Goal: Information Seeking & Learning: Learn about a topic

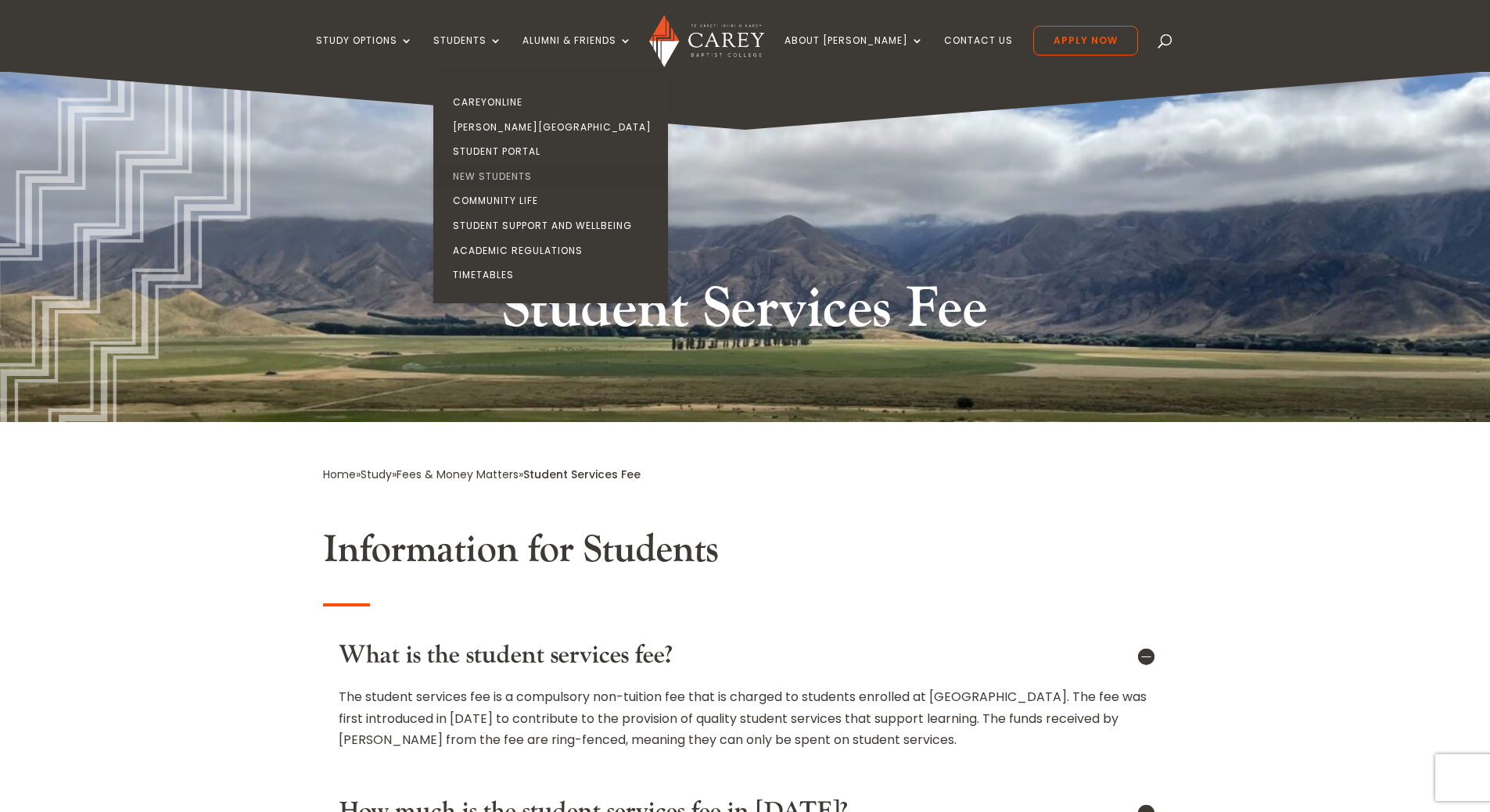
click at [504, 171] on link "New Students" at bounding box center [555, 177] width 235 height 25
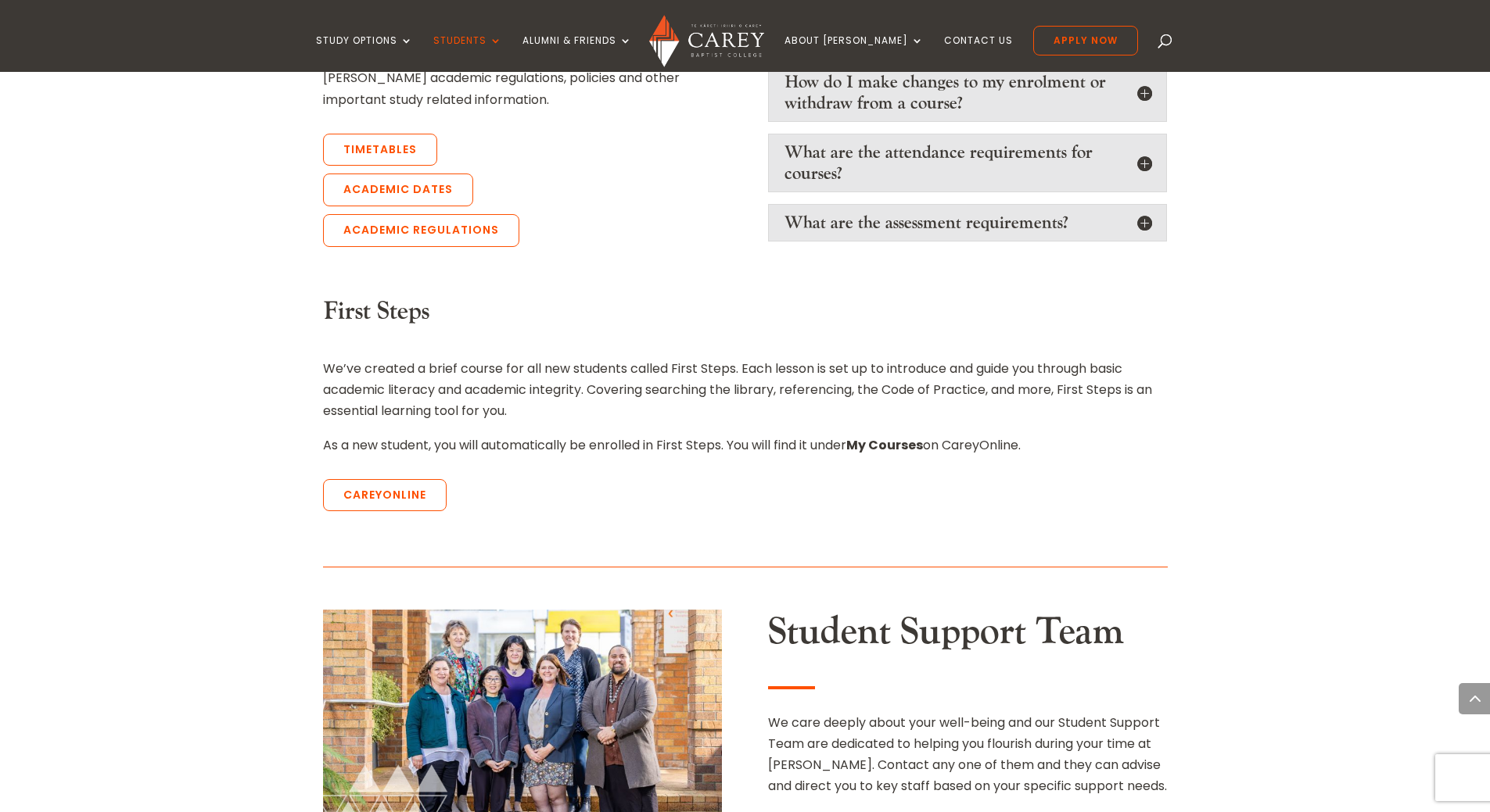
scroll to position [1720, 0]
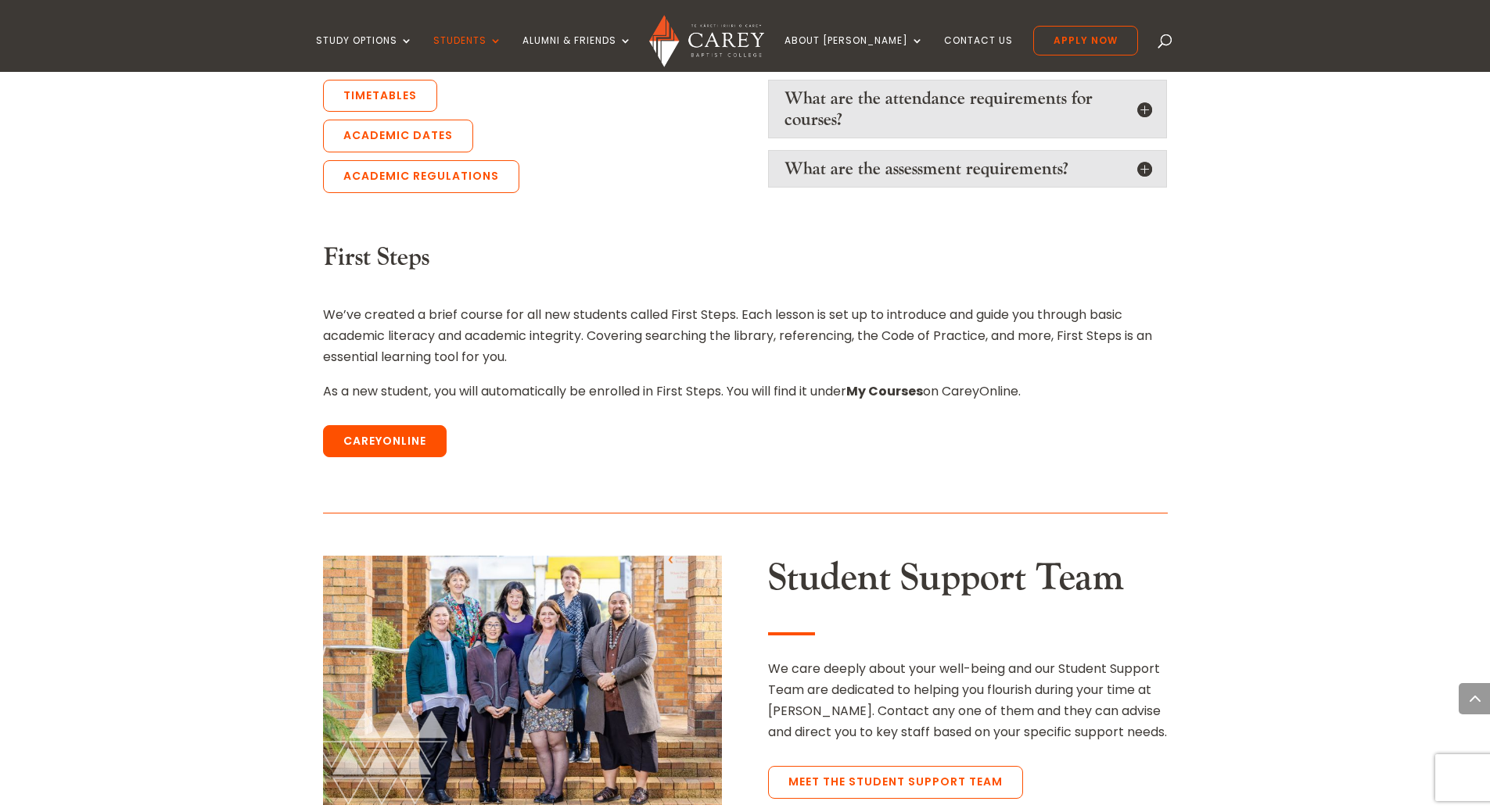
click at [402, 426] on link "CareyOnline" at bounding box center [385, 441] width 123 height 32
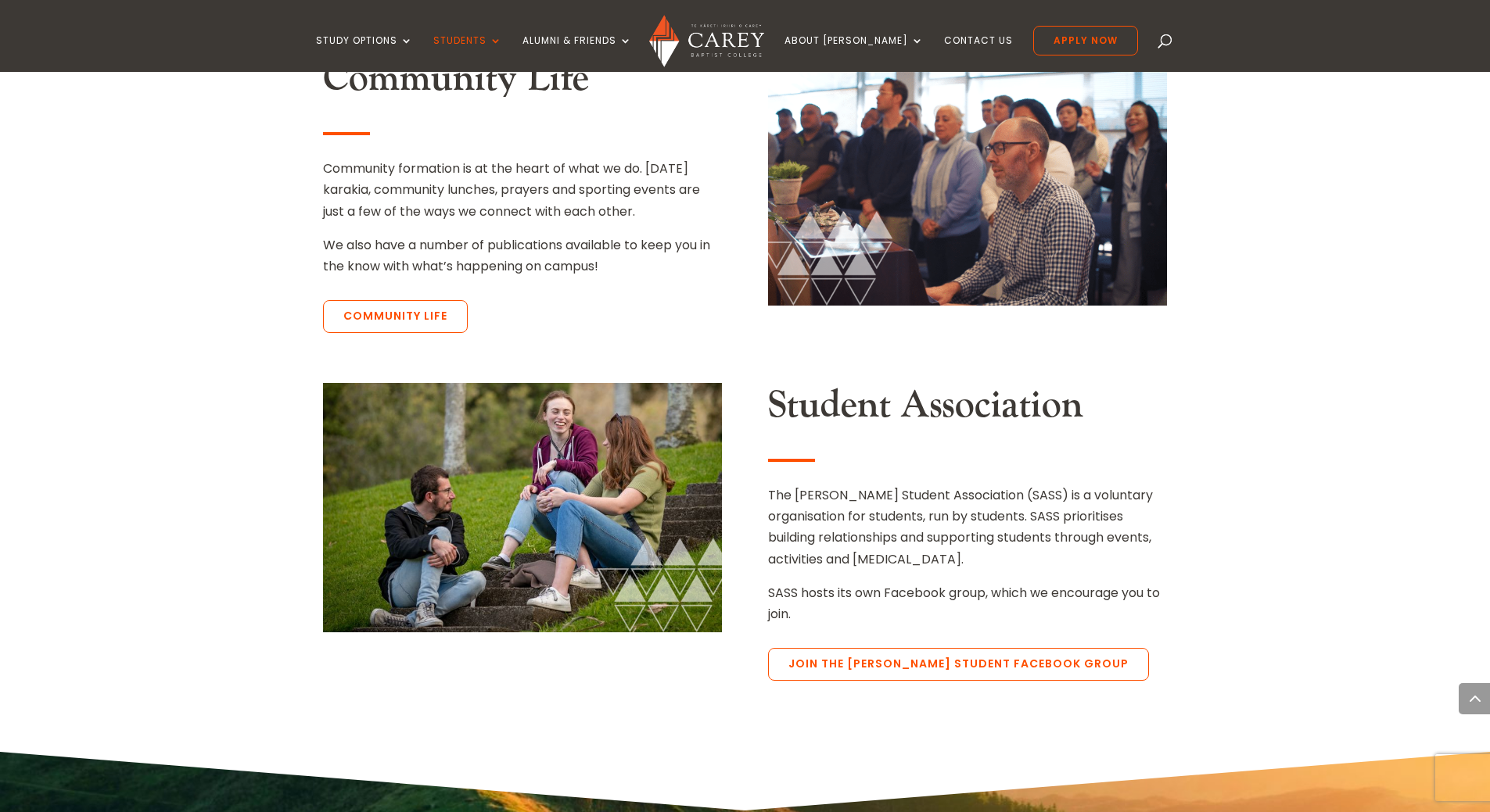
scroll to position [2268, 0]
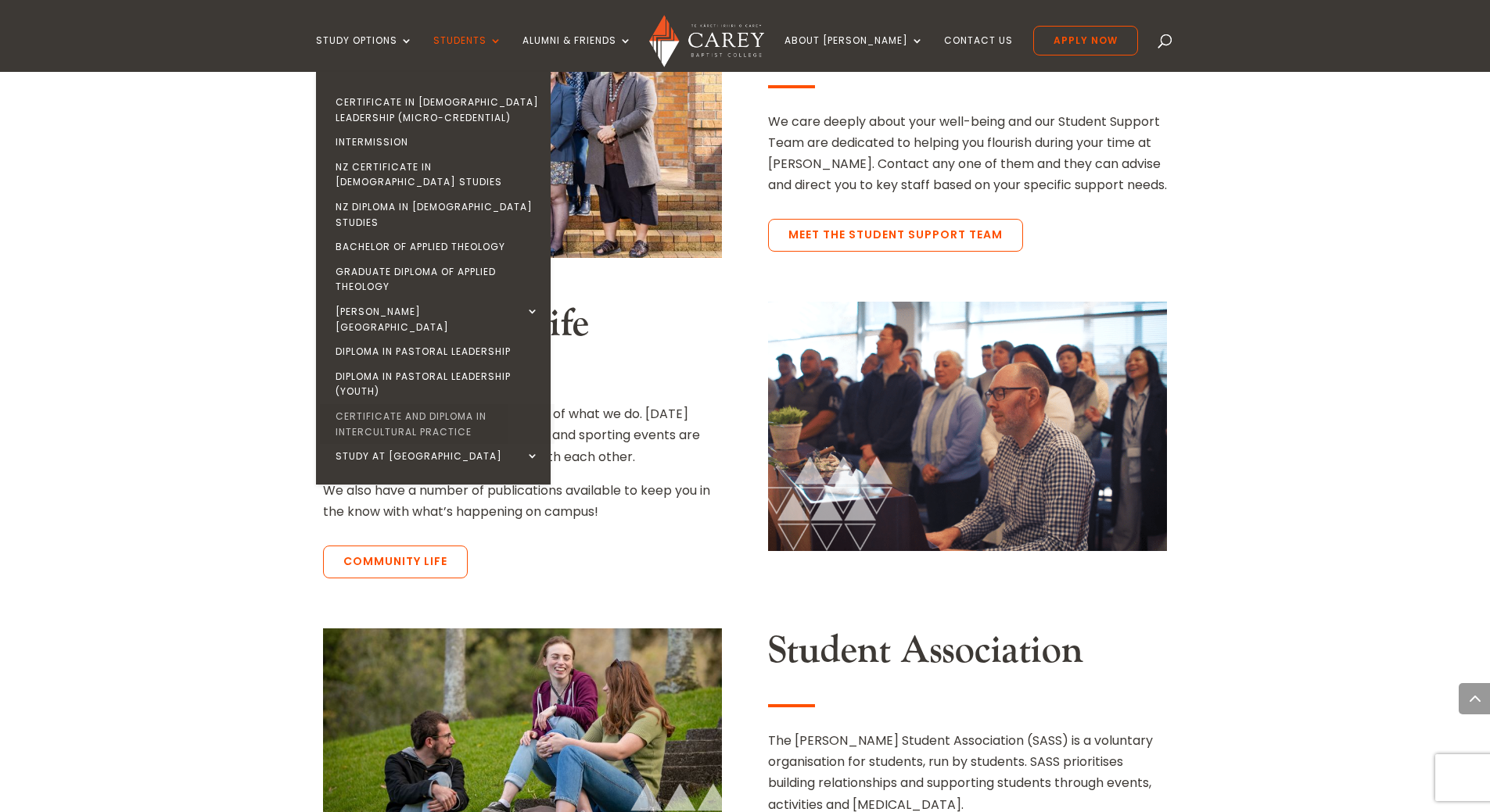
click at [449, 404] on link "Certificate and Diploma in Intercultural Practice" at bounding box center [438, 424] width 235 height 40
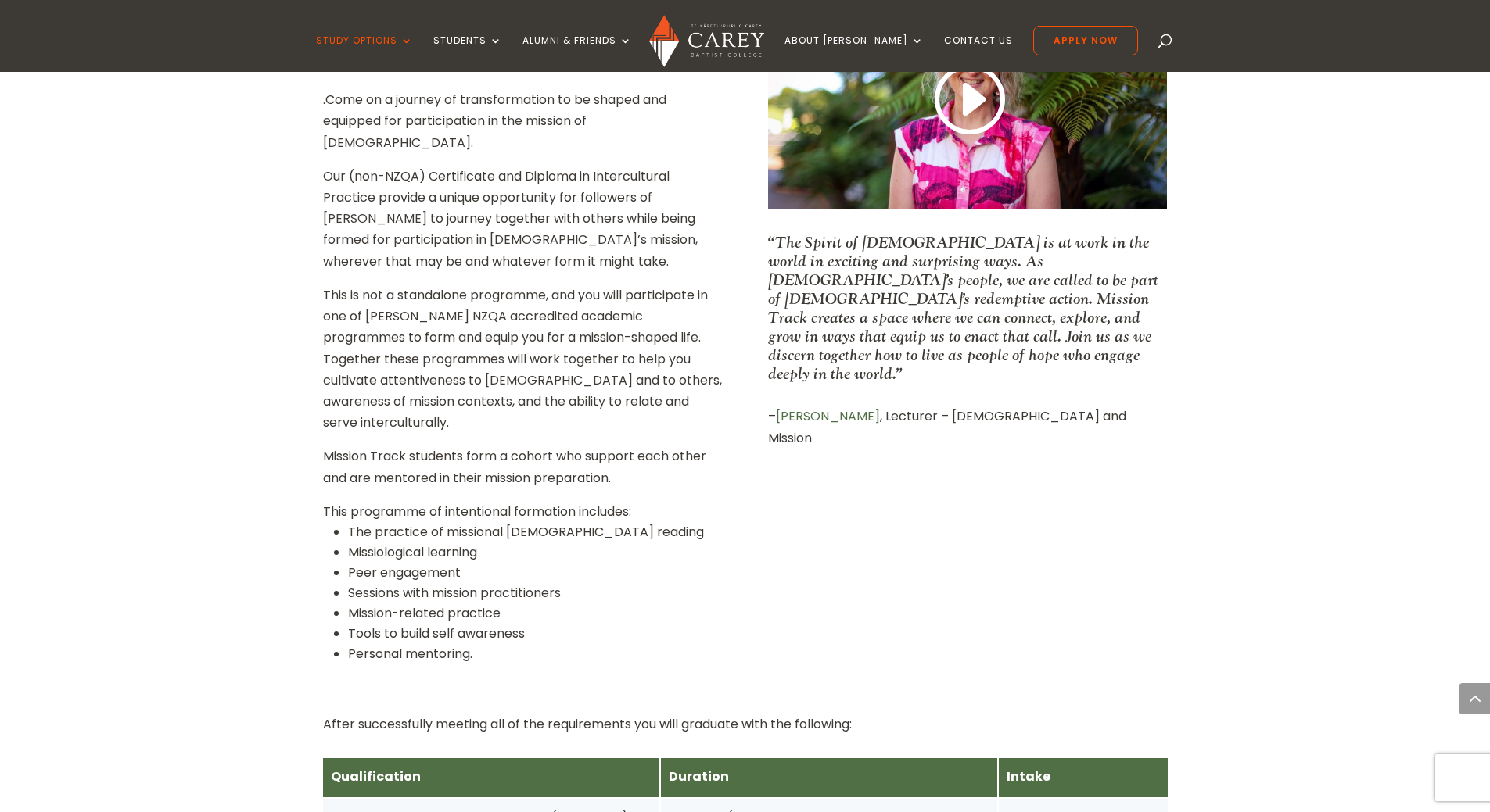
scroll to position [391, 0]
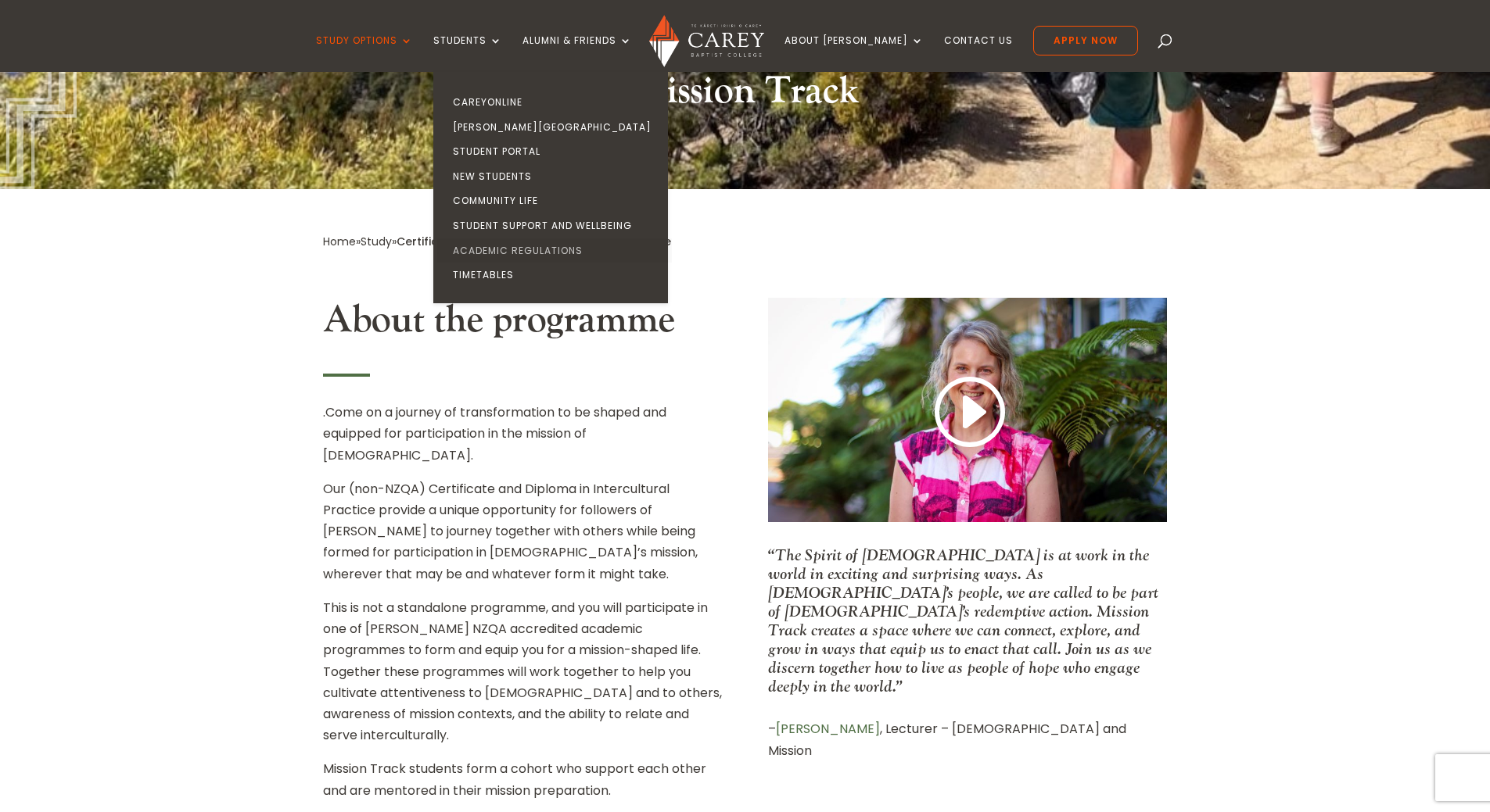
click at [506, 253] on link "Academic Regulations" at bounding box center [555, 251] width 235 height 25
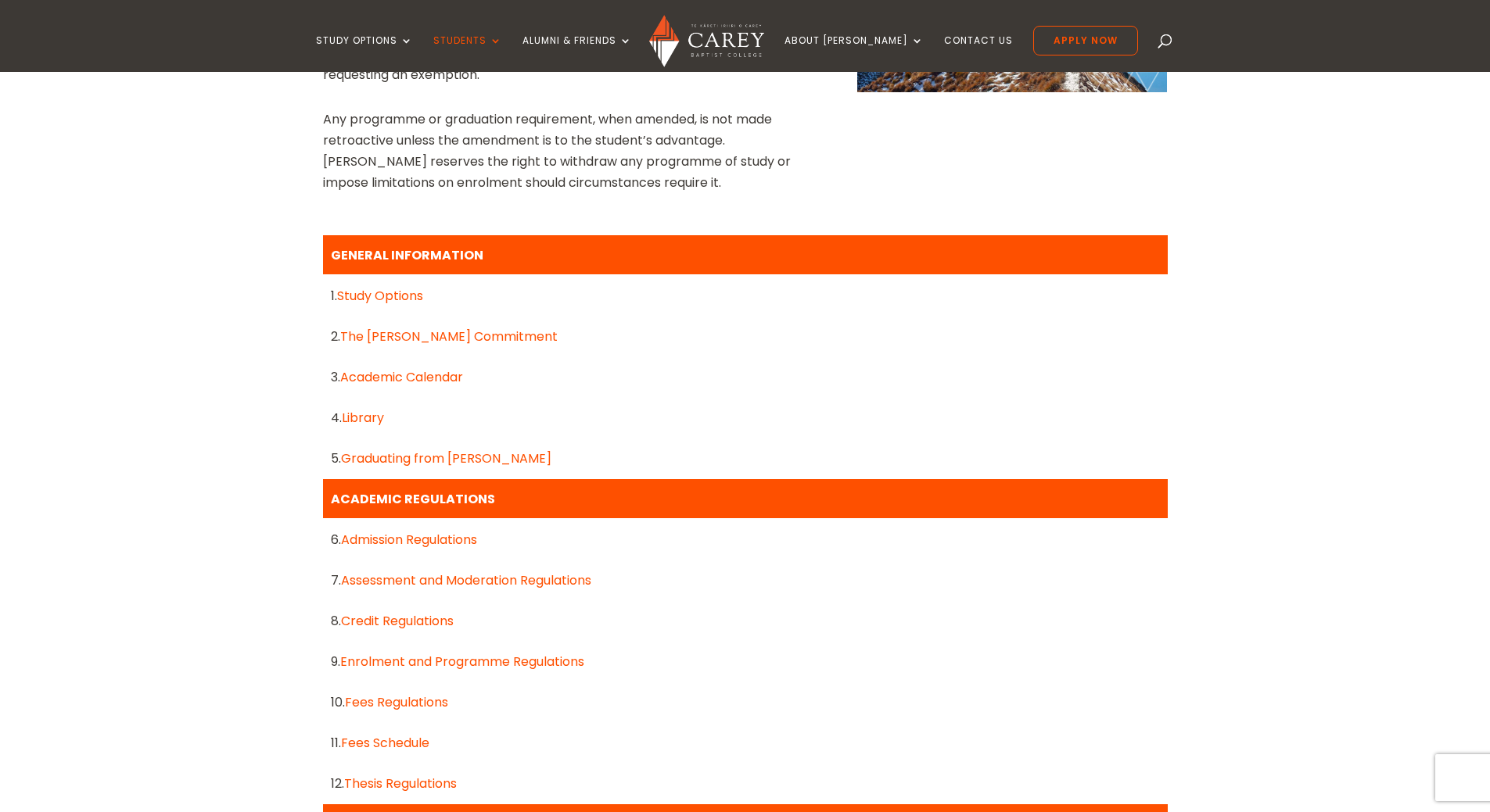
scroll to position [704, 0]
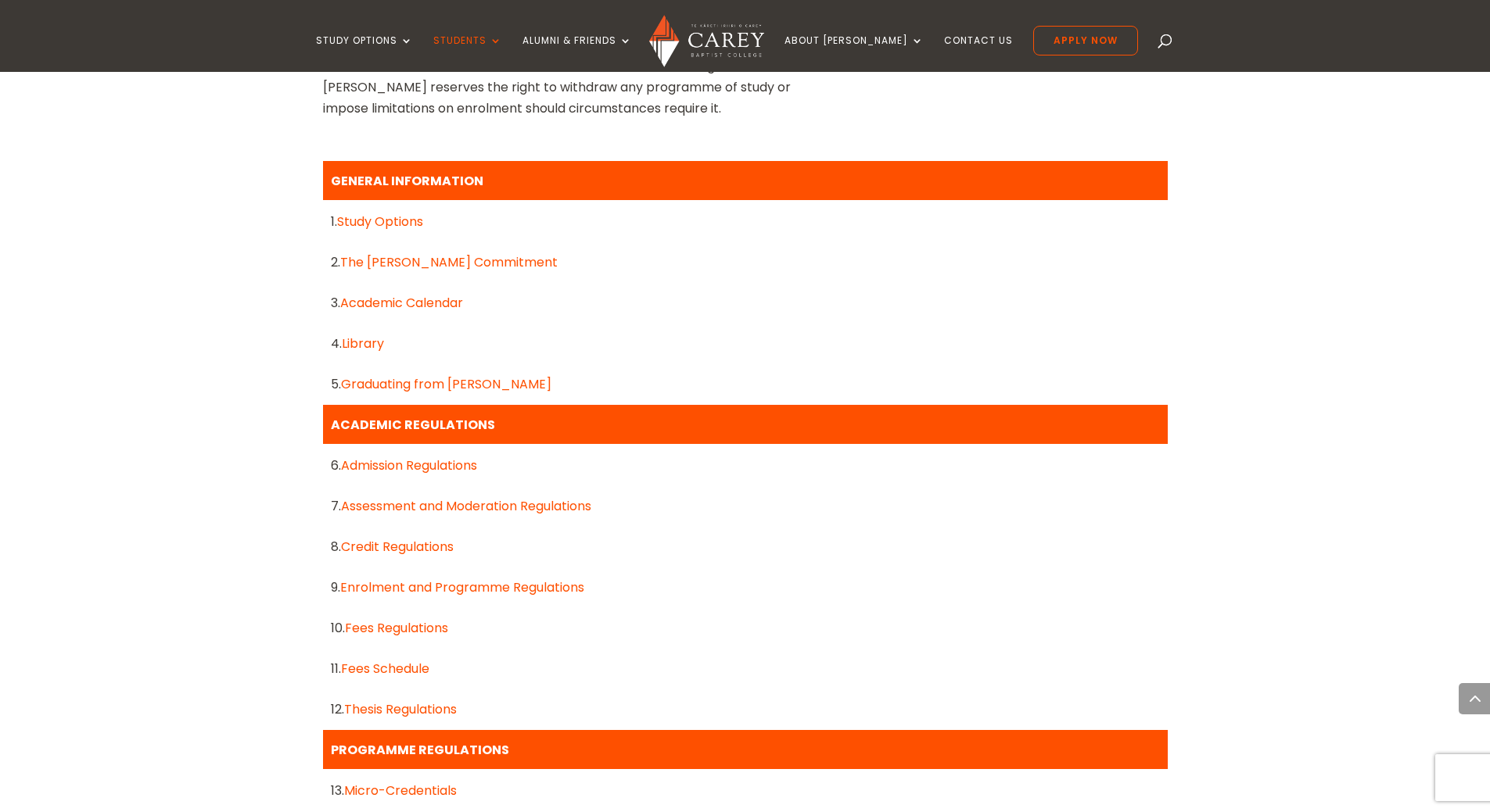
click at [414, 467] on link "Admission Regulations" at bounding box center [408, 466] width 136 height 18
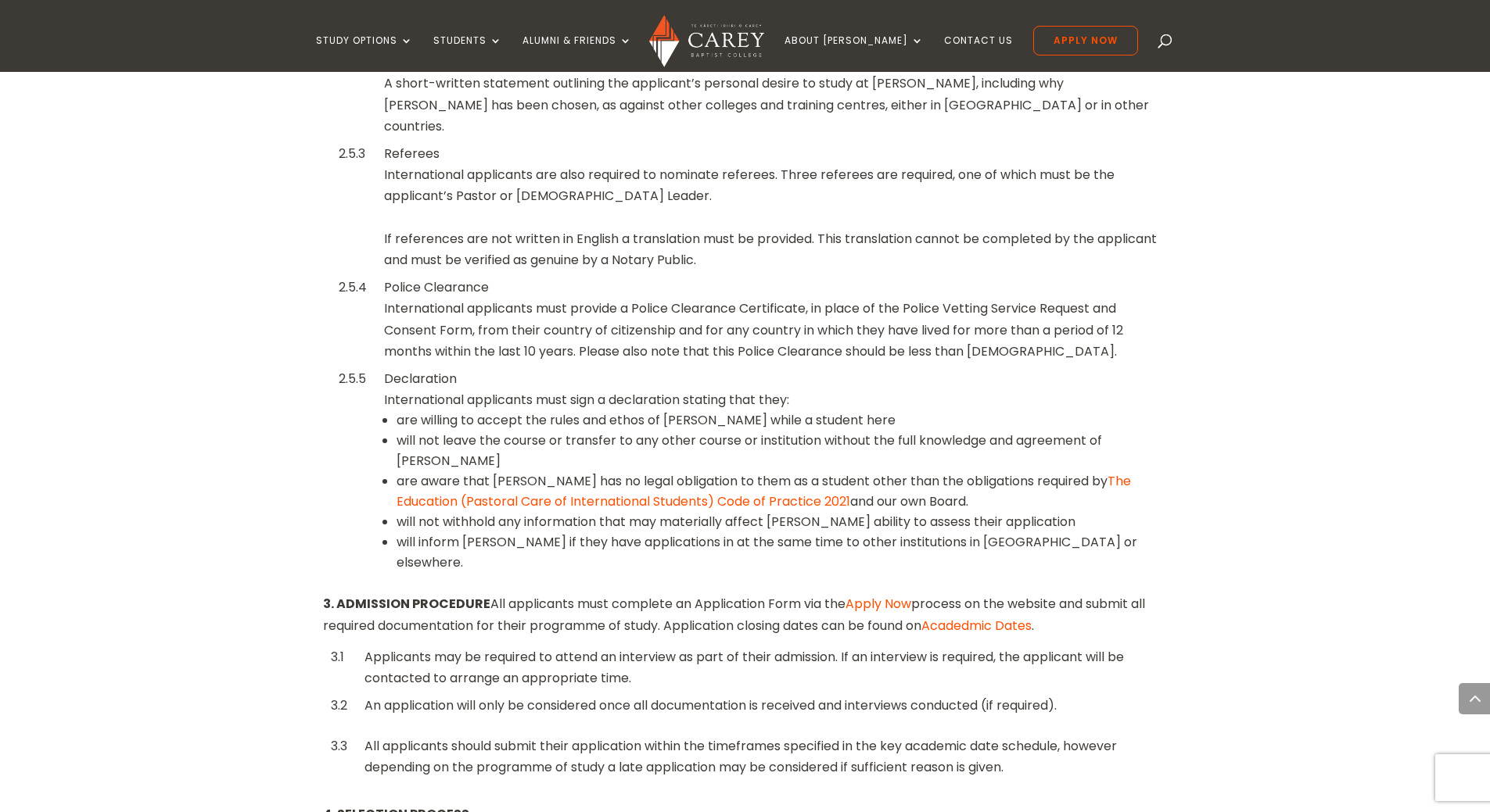
scroll to position [2424, 0]
click at [881, 593] on link "Apply Now" at bounding box center [878, 602] width 66 height 18
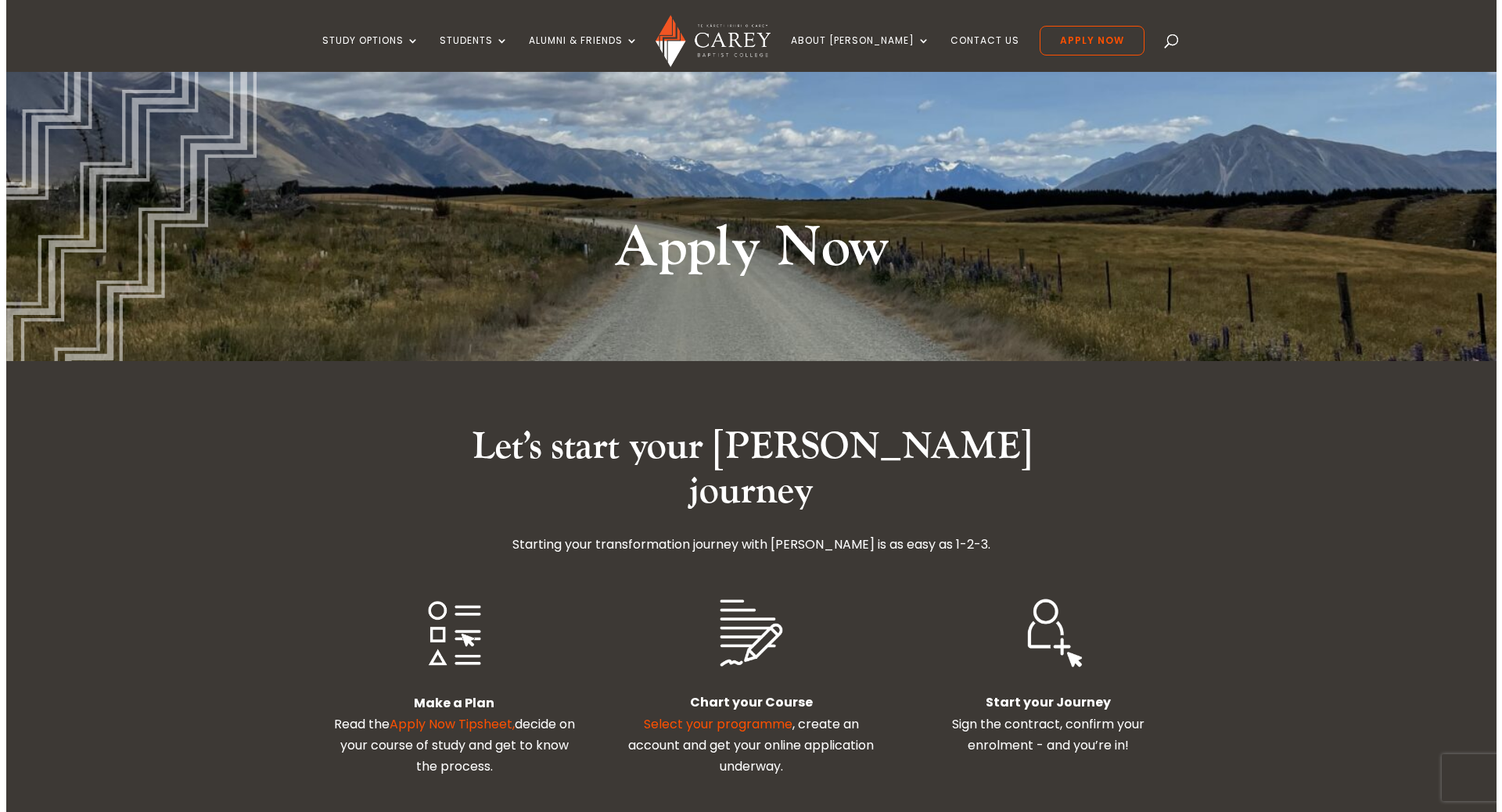
scroll to position [235, 0]
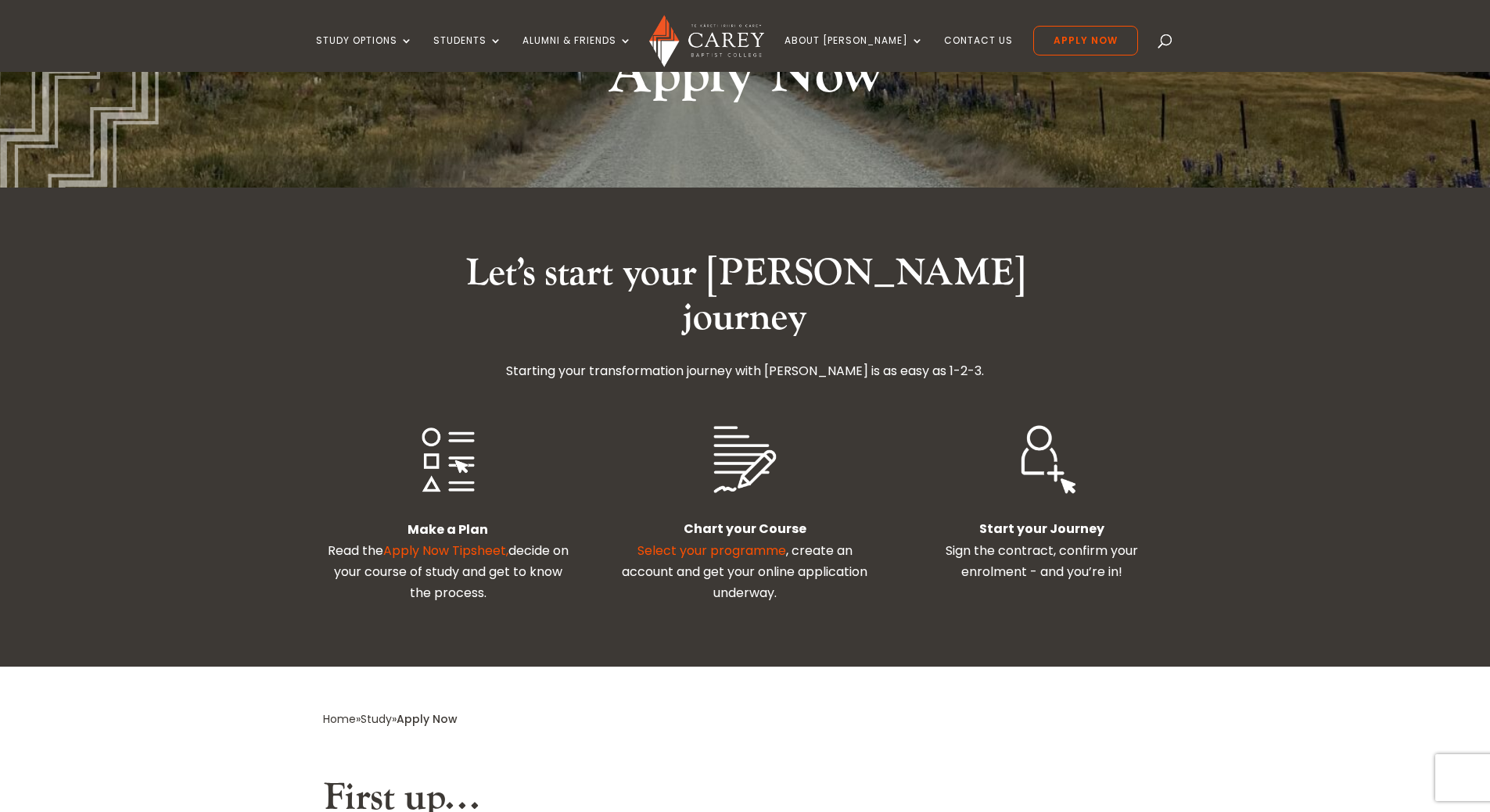
click at [474, 542] on link "Apply Now Tipsheet," at bounding box center [446, 551] width 125 height 18
click at [752, 542] on link "Select your programme" at bounding box center [712, 551] width 148 height 18
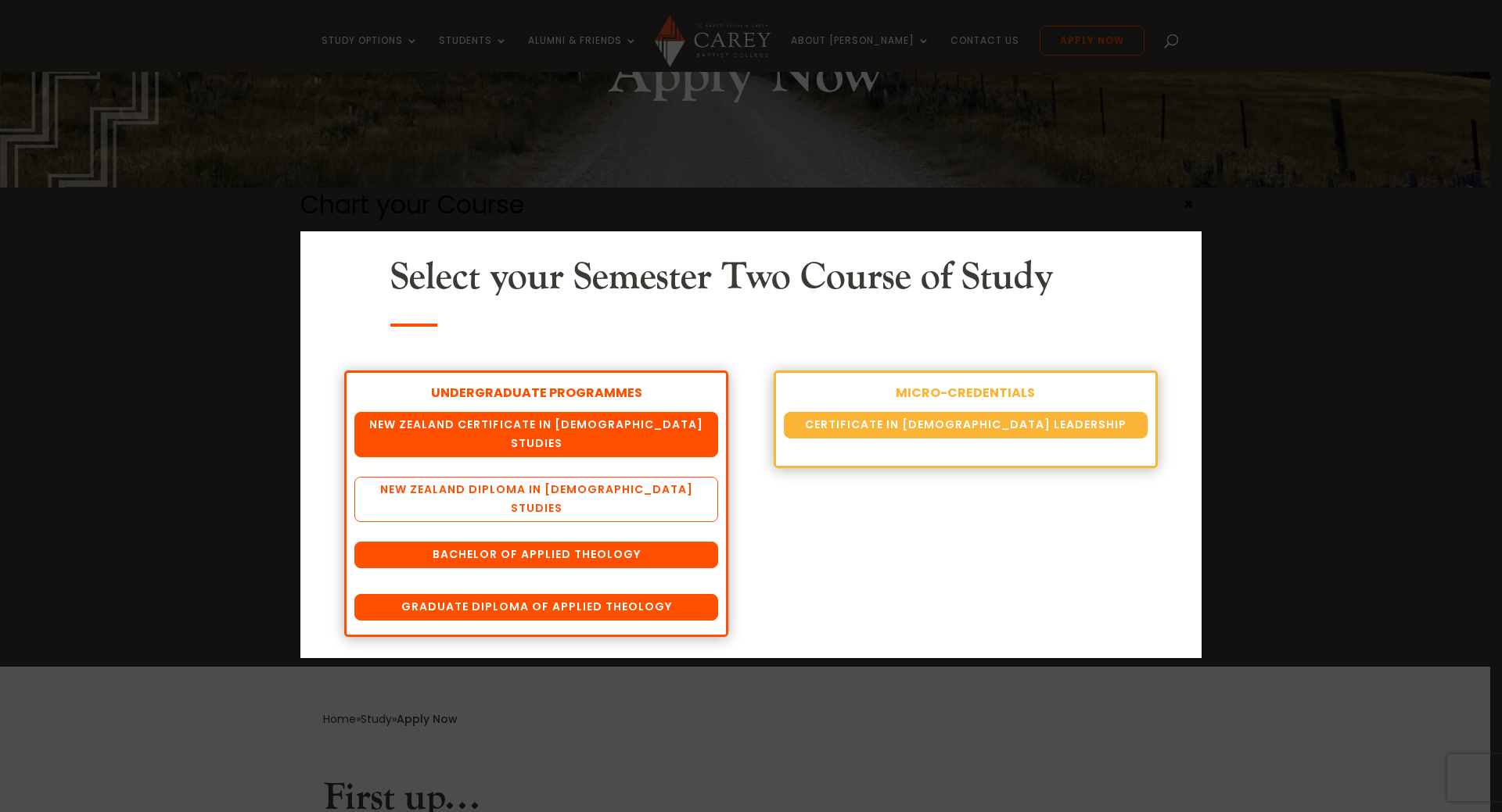
click at [631, 477] on link "New Zealand Diploma in [DEMOGRAPHIC_DATA] Studies" at bounding box center [536, 500] width 364 height 45
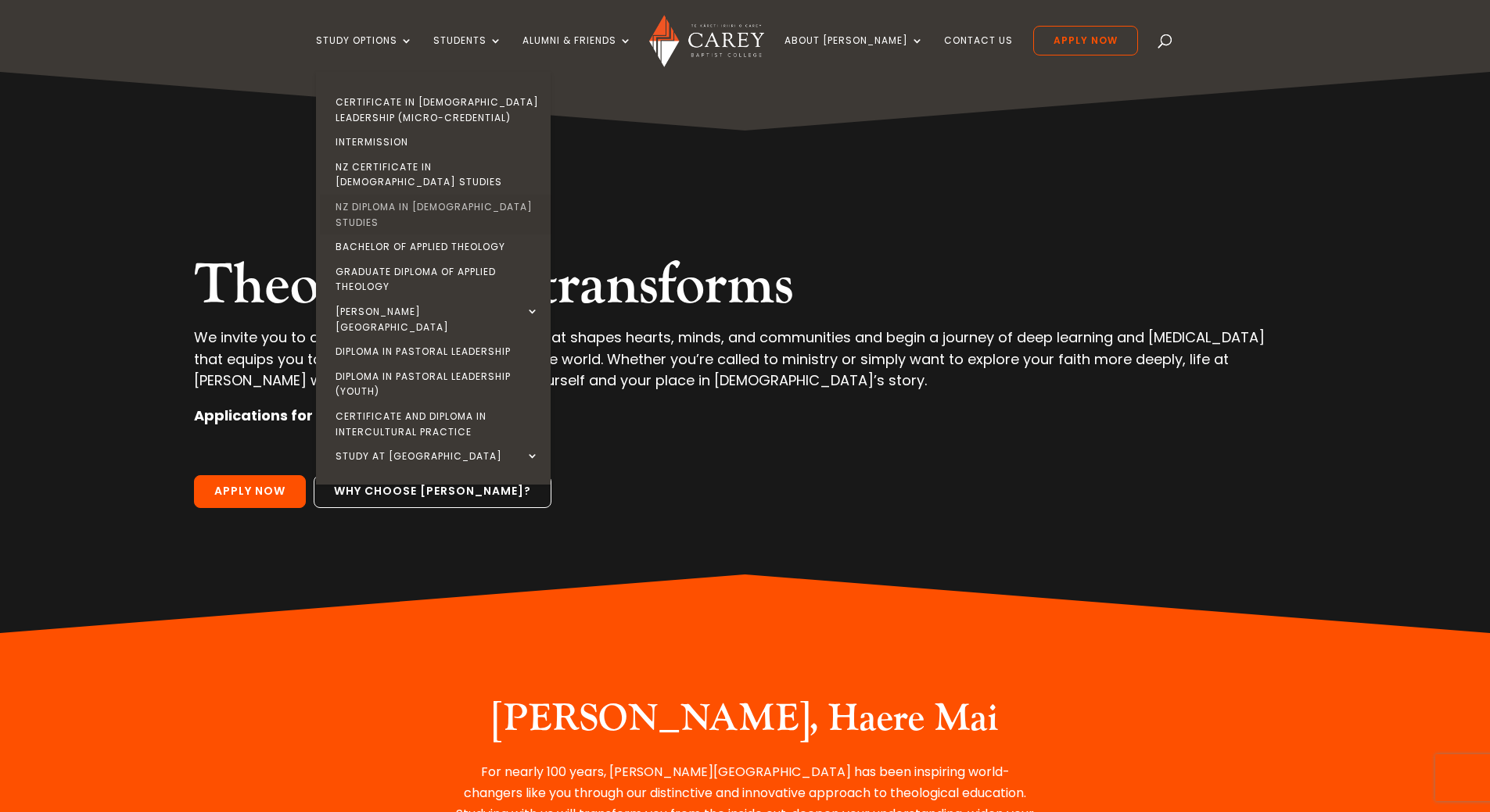
click at [402, 195] on link "NZ Diploma in [DEMOGRAPHIC_DATA] Studies" at bounding box center [438, 215] width 235 height 40
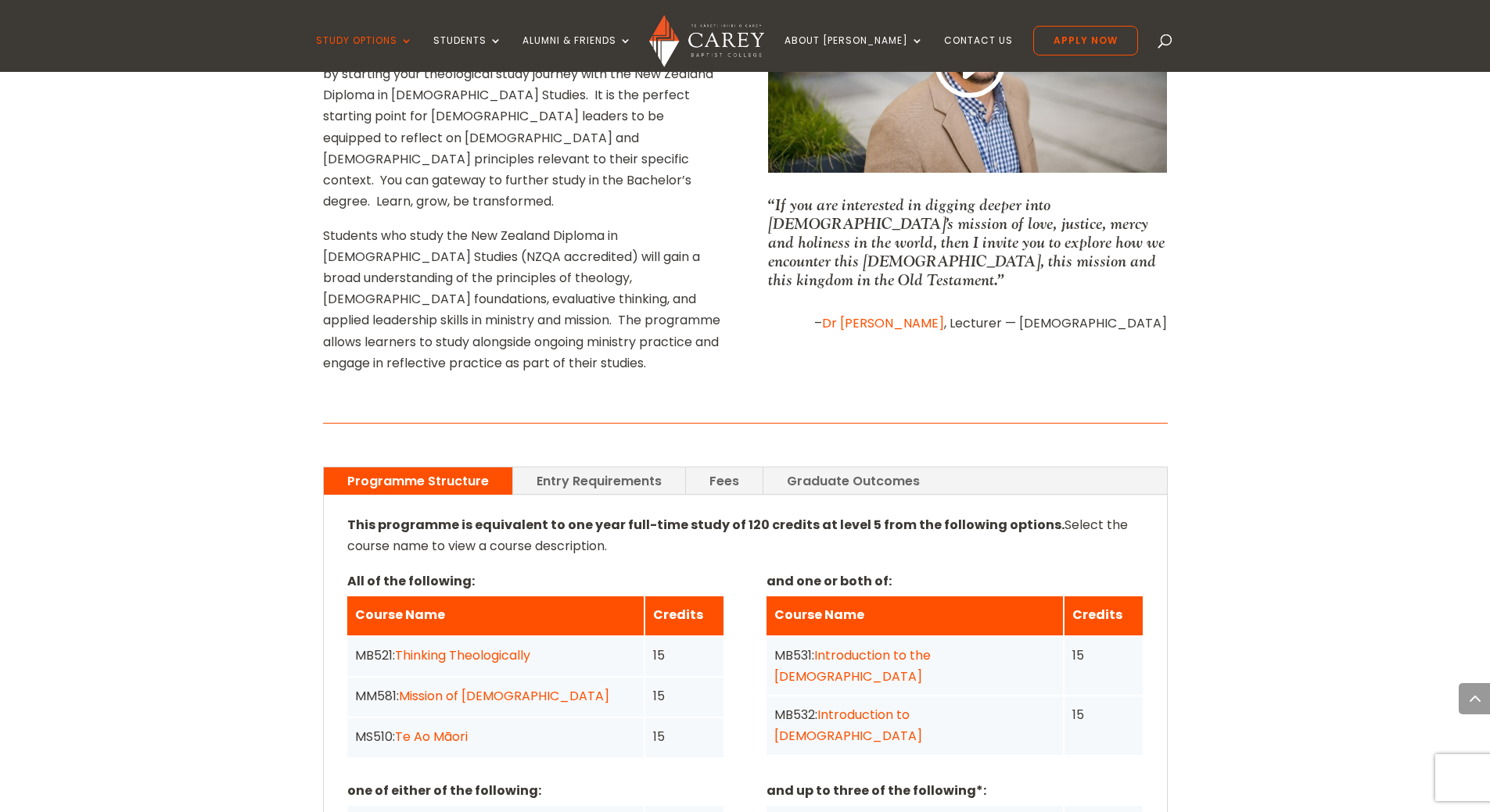
scroll to position [1094, 0]
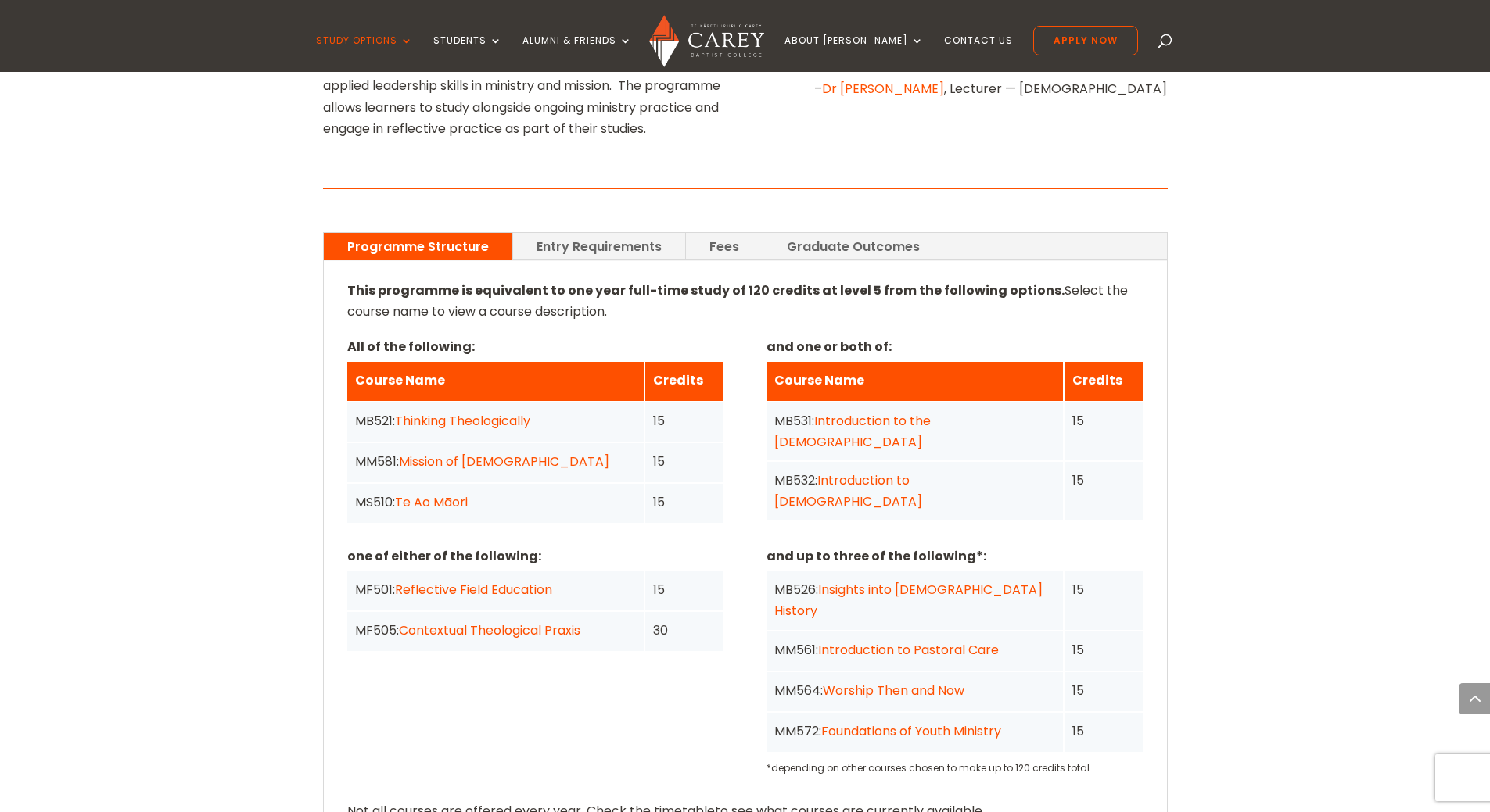
click at [558, 233] on link "Entry Requirements" at bounding box center [599, 247] width 172 height 27
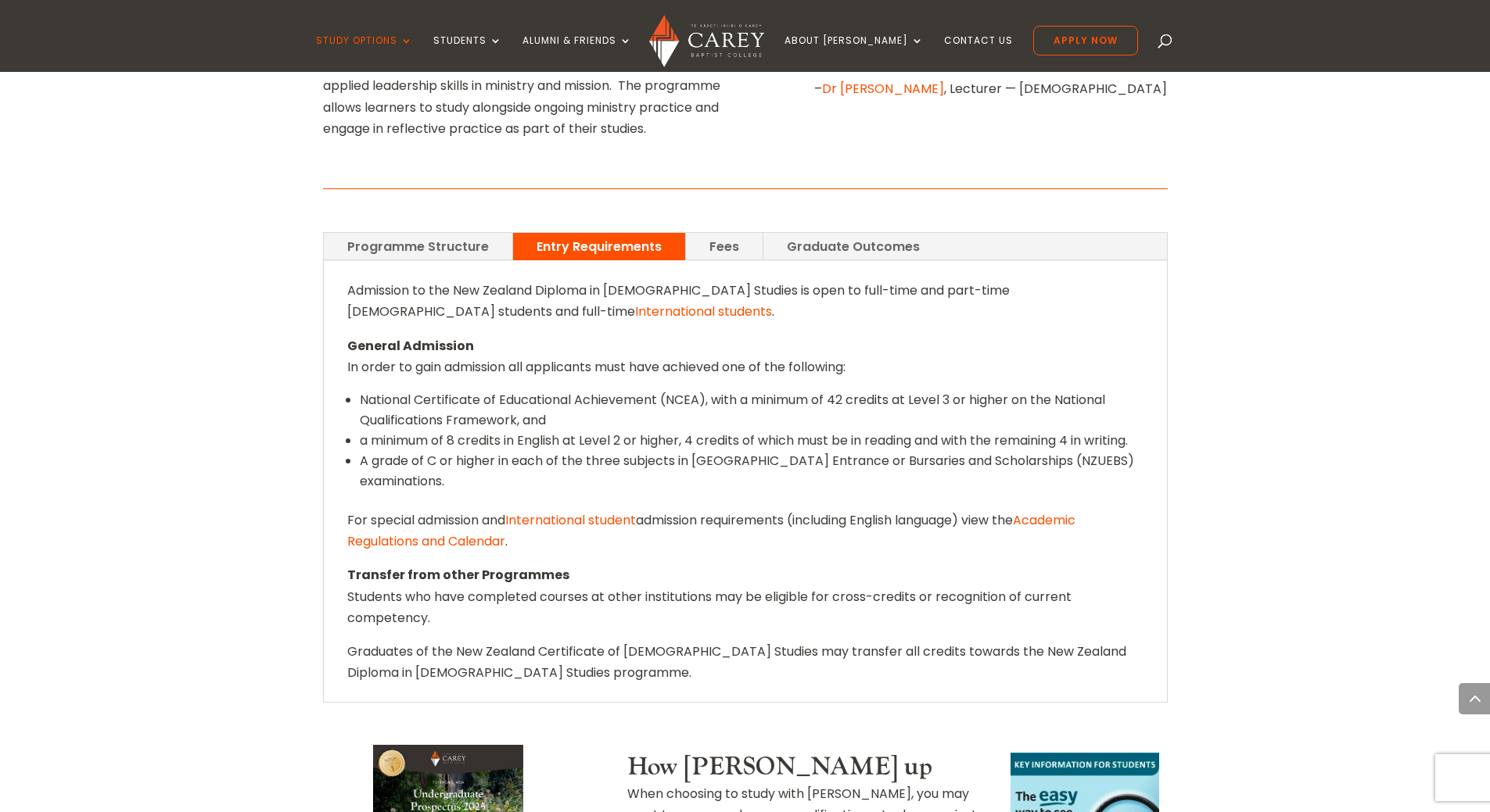
click at [635, 302] on link "International students" at bounding box center [703, 311] width 137 height 18
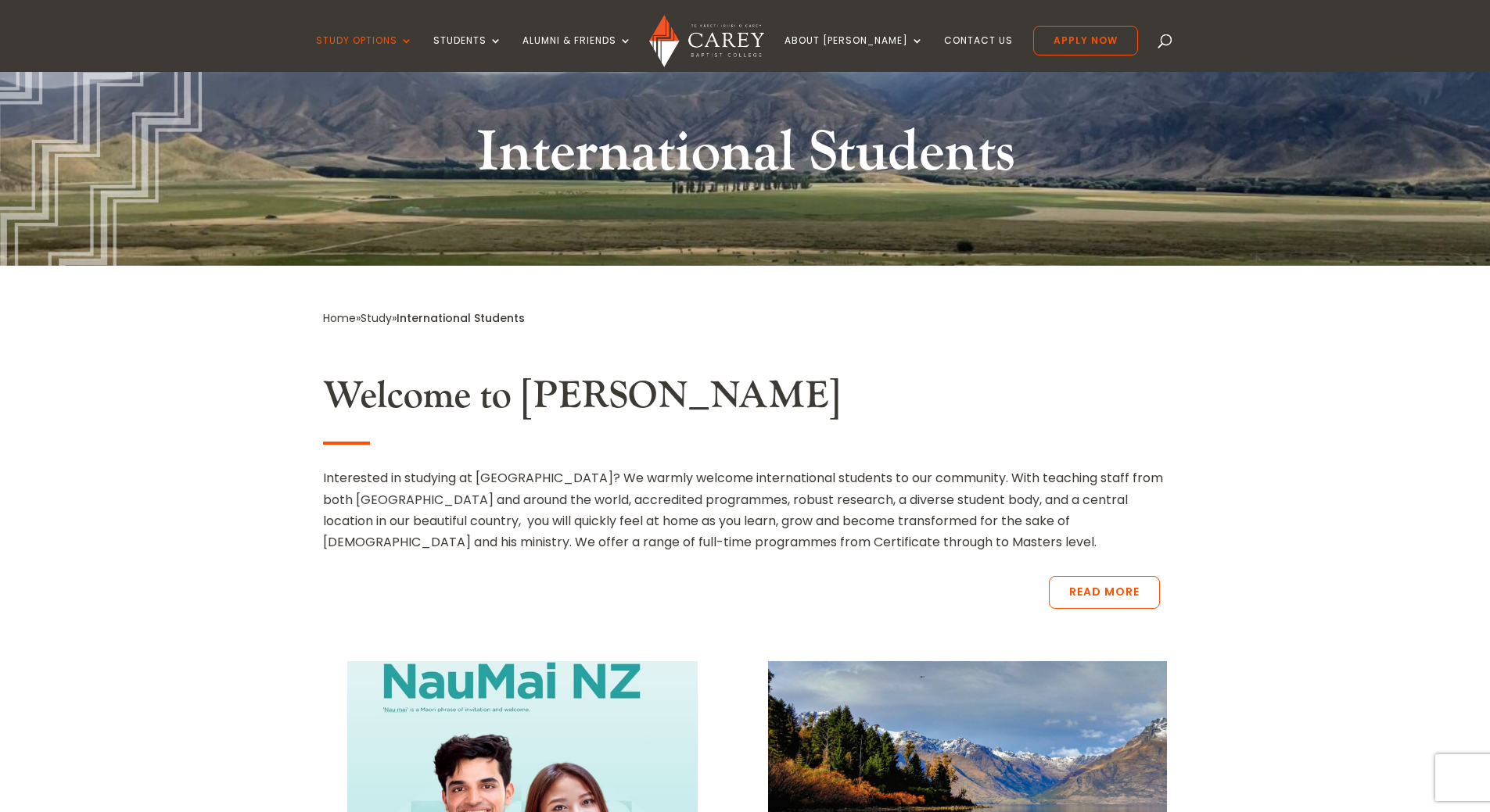
scroll to position [235, 0]
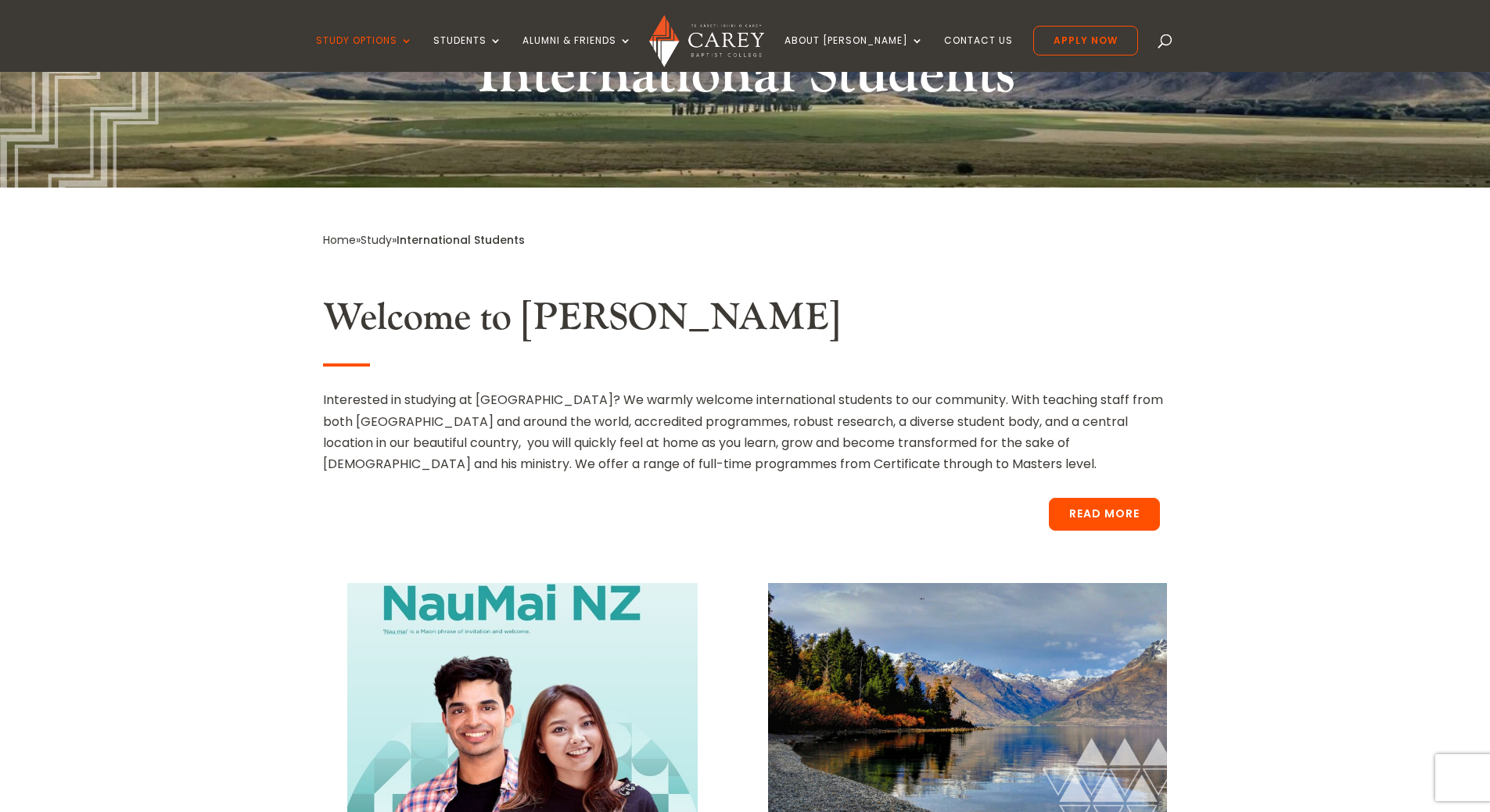
click at [1130, 511] on link "Read More" at bounding box center [1104, 514] width 111 height 32
click at [1109, 510] on link "Read More" at bounding box center [1104, 514] width 111 height 32
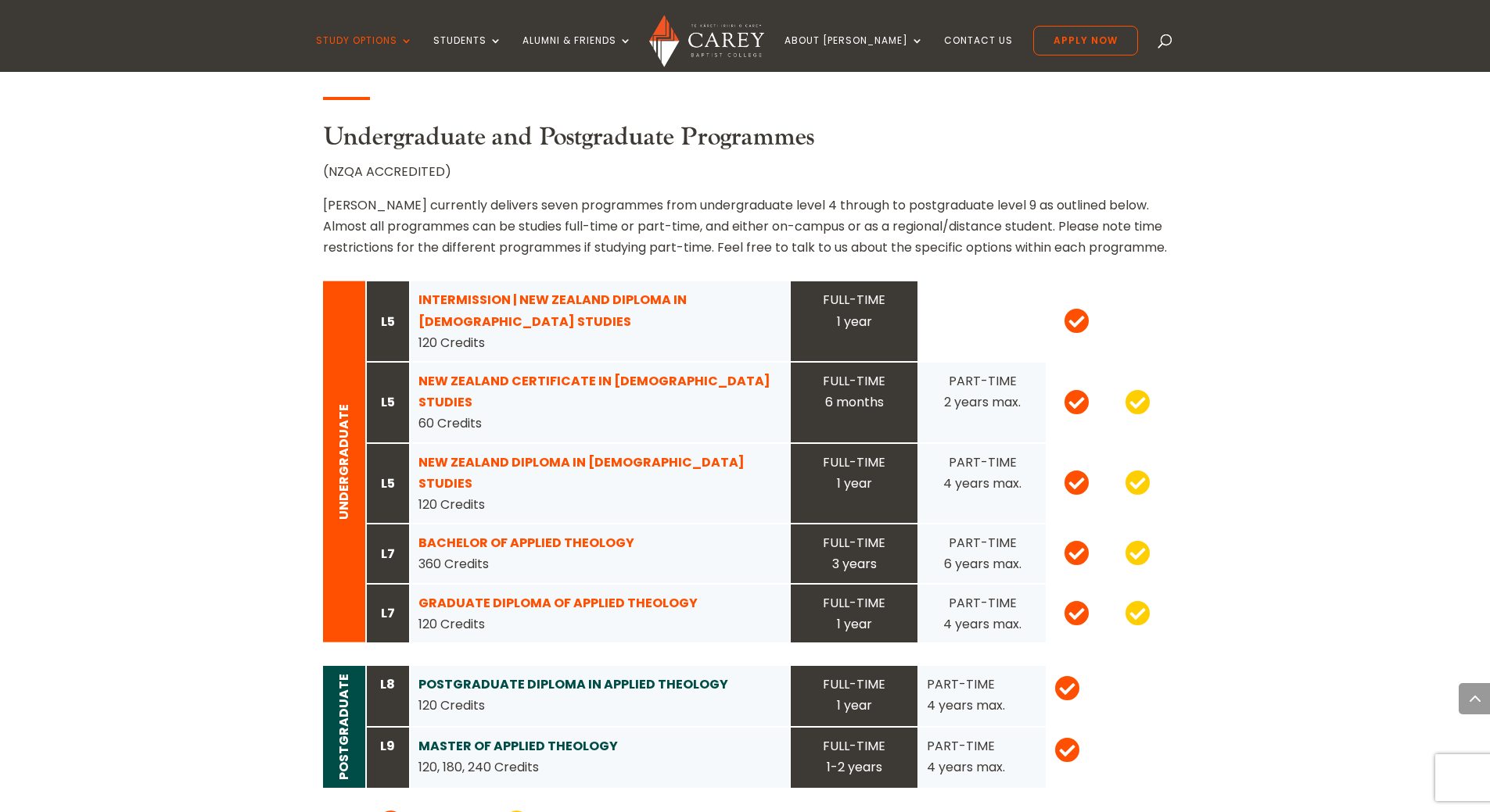
scroll to position [1486, 0]
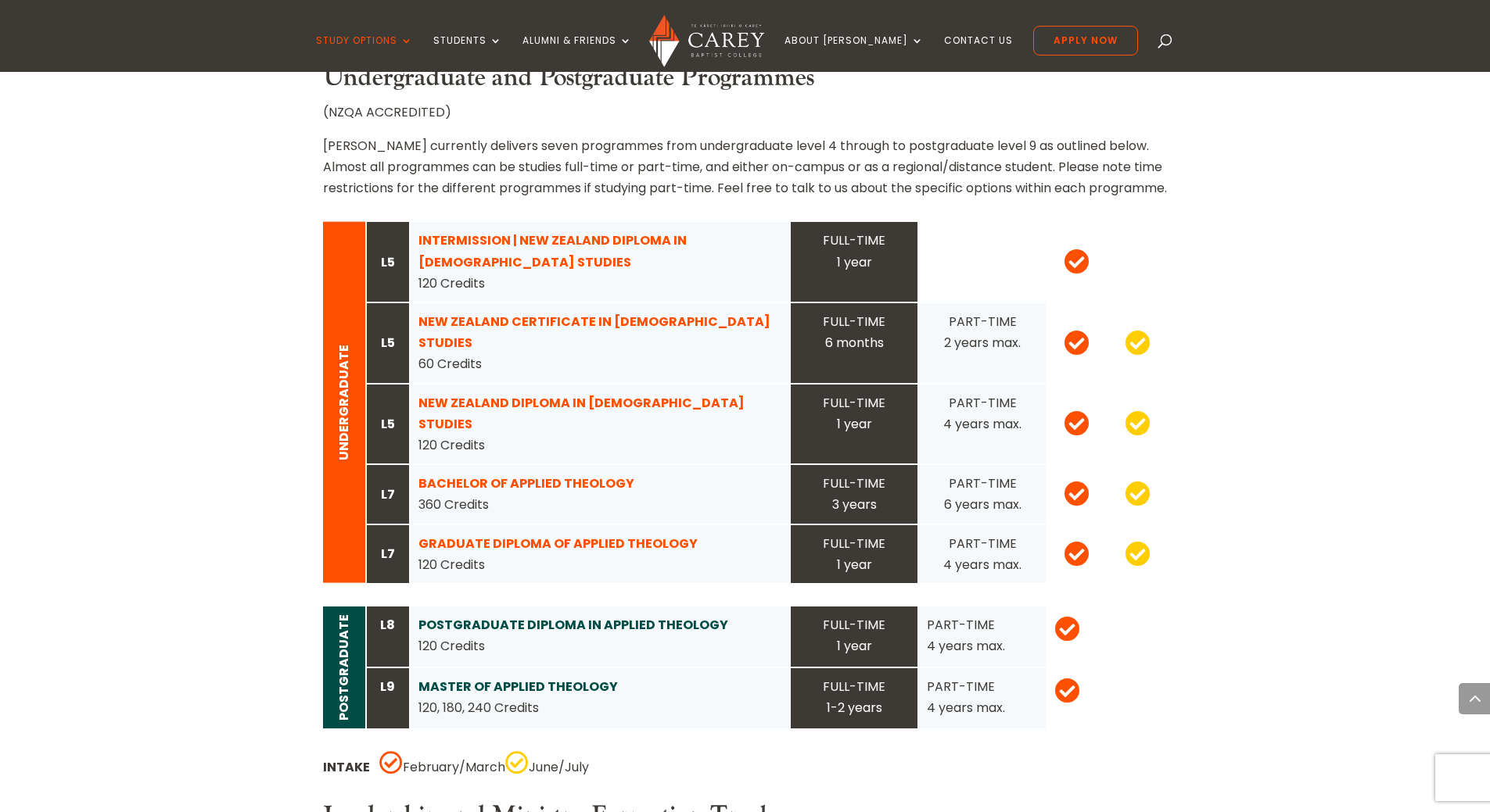
click at [505, 232] on strong "INTERMISSION | NEW ZEALAND DIPLOMA IN [DEMOGRAPHIC_DATA] STUDIES" at bounding box center [552, 251] width 268 height 39
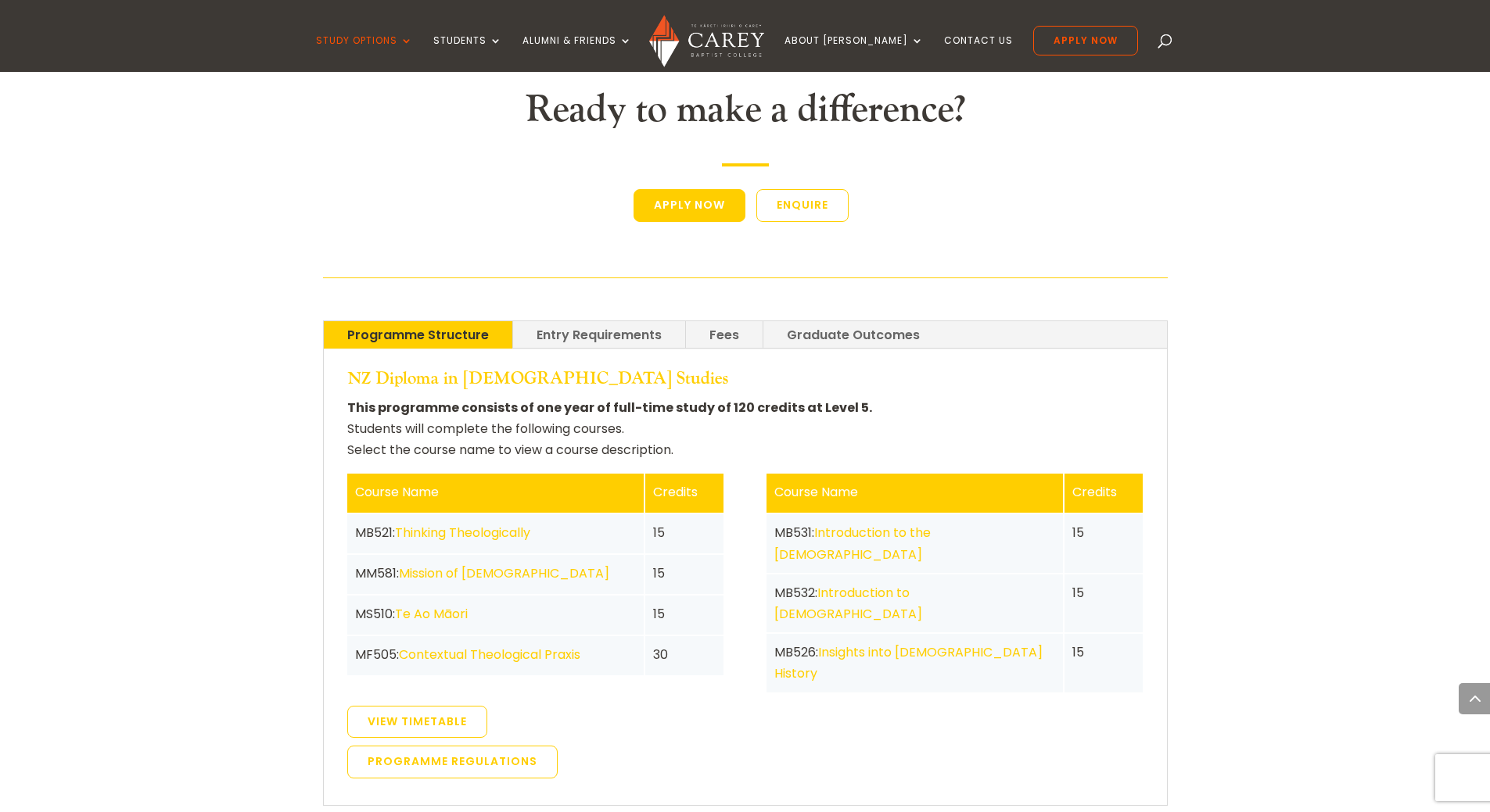
scroll to position [2815, 0]
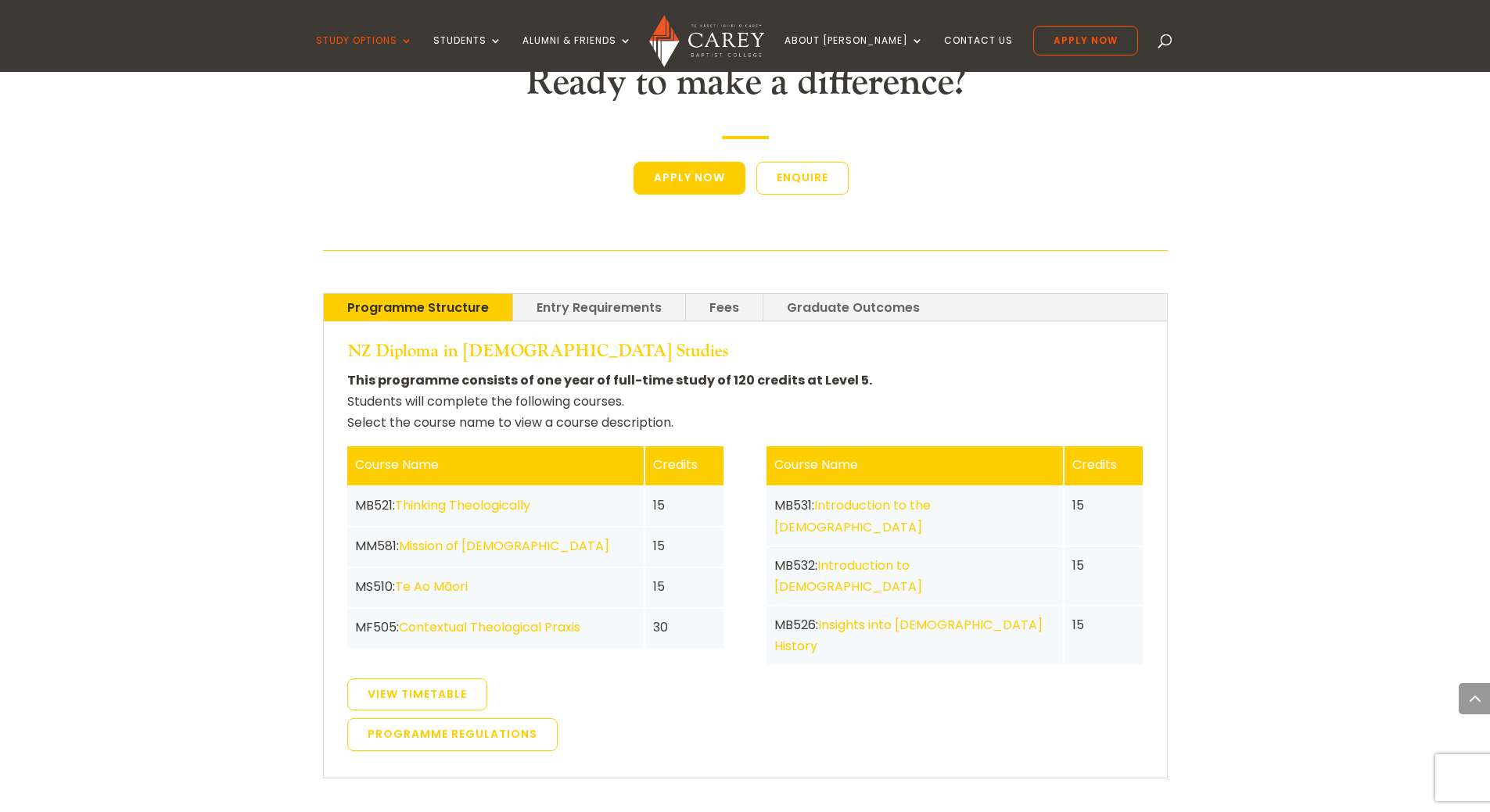
click at [598, 294] on link "Entry Requirements" at bounding box center [599, 307] width 172 height 27
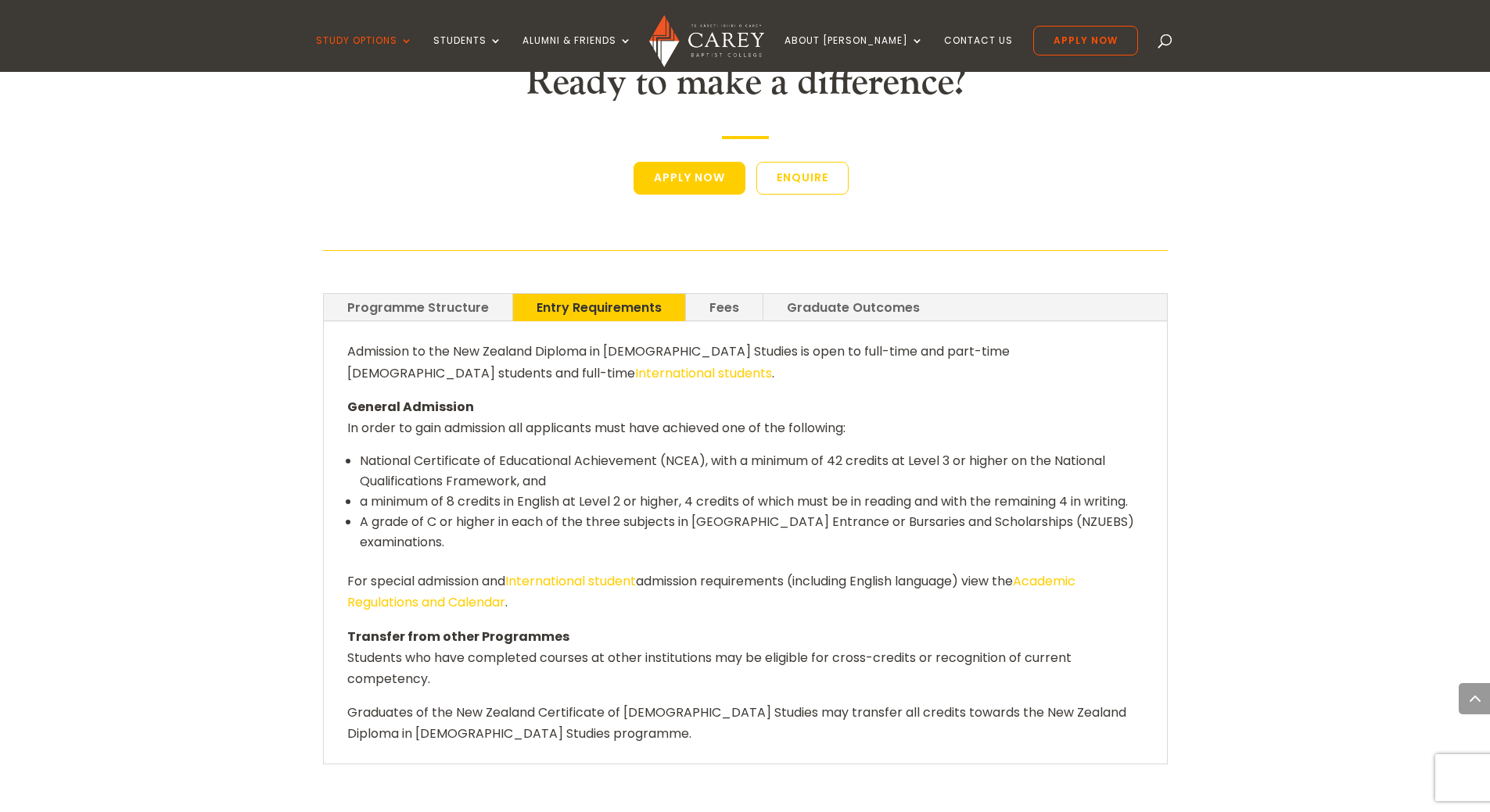
click at [1076, 572] on link "Academic Regulations and Calendar" at bounding box center [712, 591] width 728 height 39
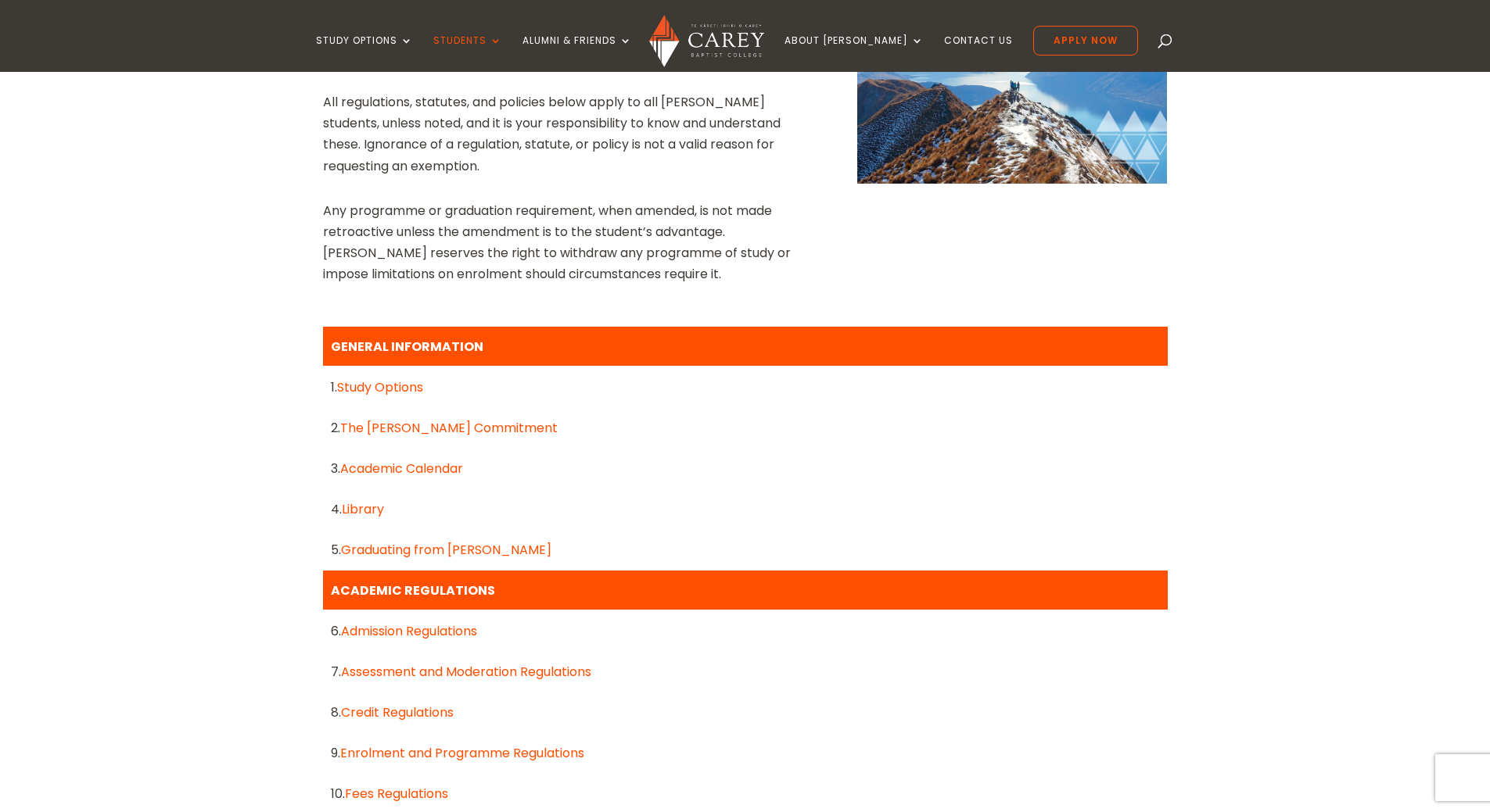
scroll to position [782, 0]
